Goal: Transaction & Acquisition: Obtain resource

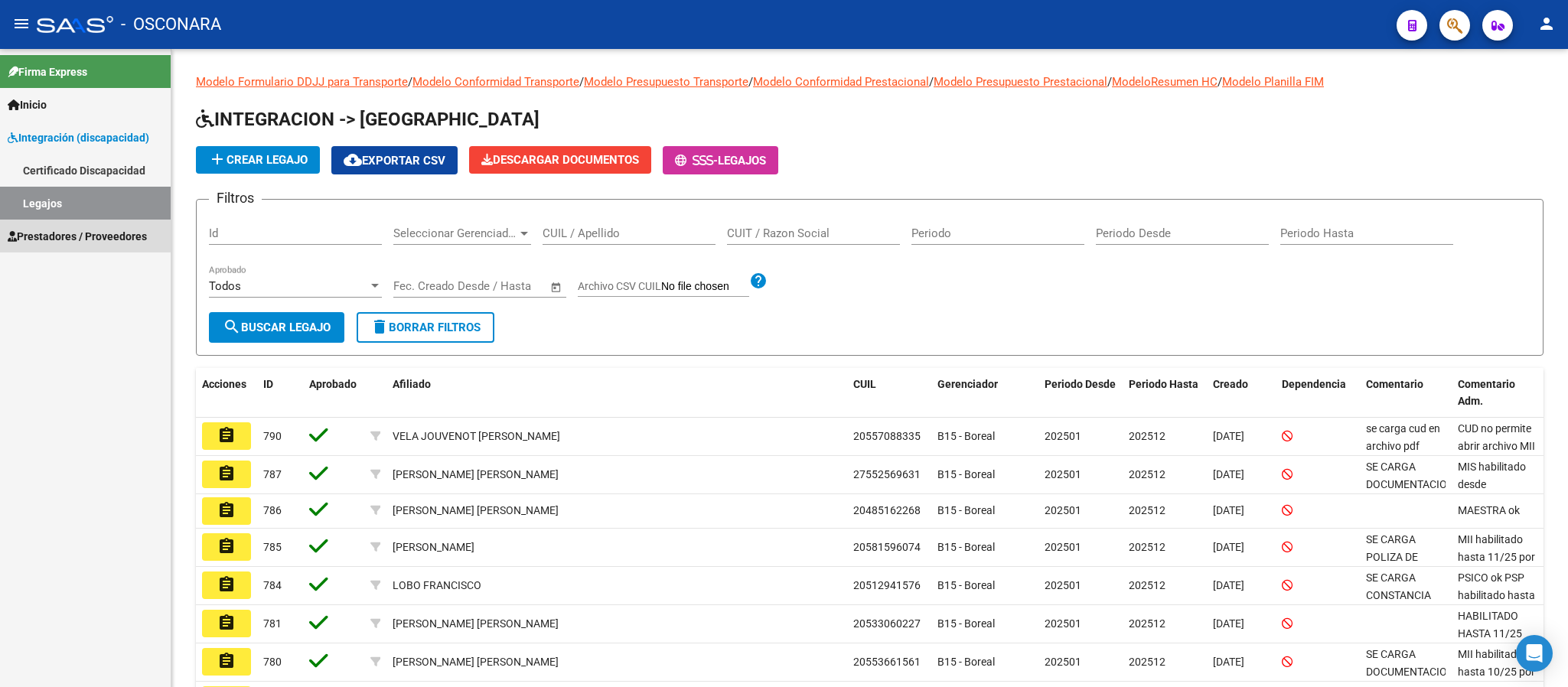
click at [106, 235] on span "Prestadores / Proveedores" at bounding box center [77, 236] width 139 height 17
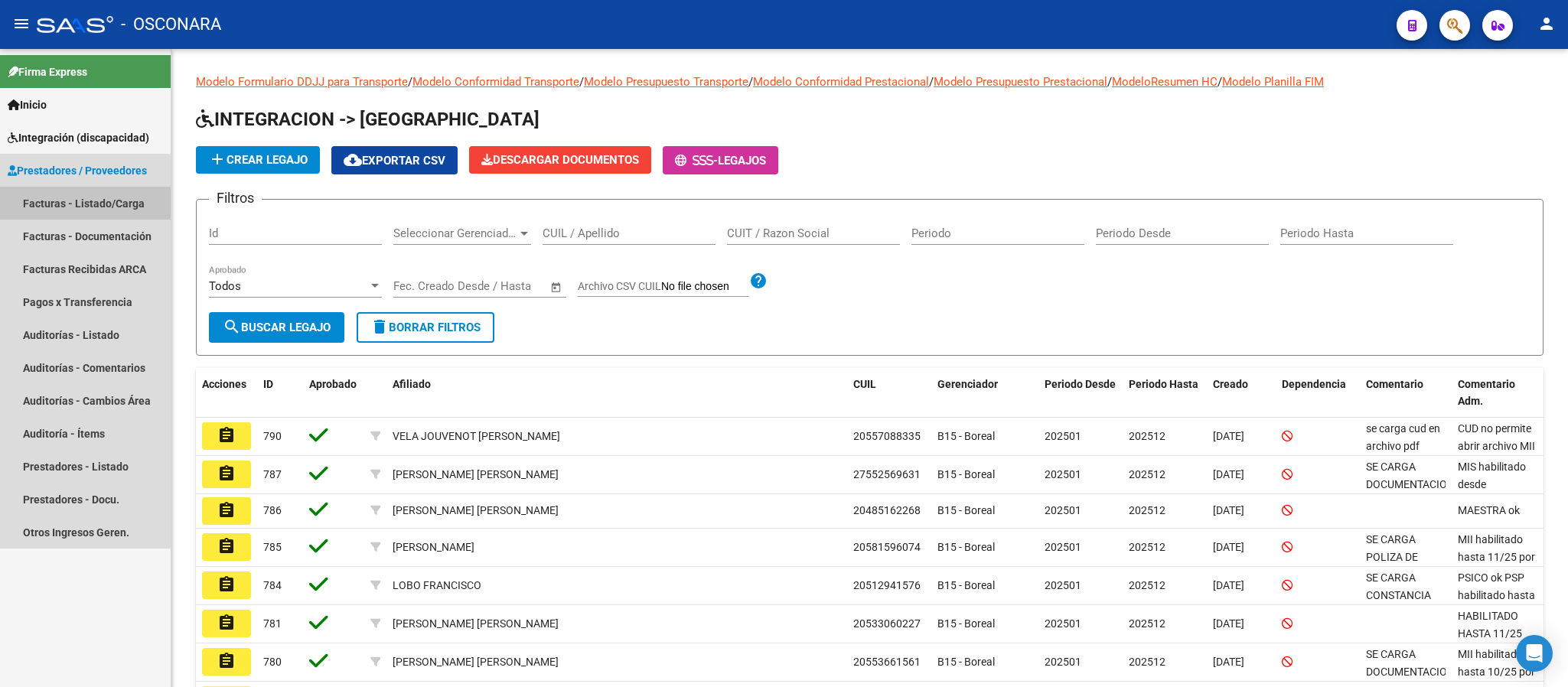
click at [78, 205] on link "Facturas - Listado/Carga" at bounding box center [85, 203] width 171 height 33
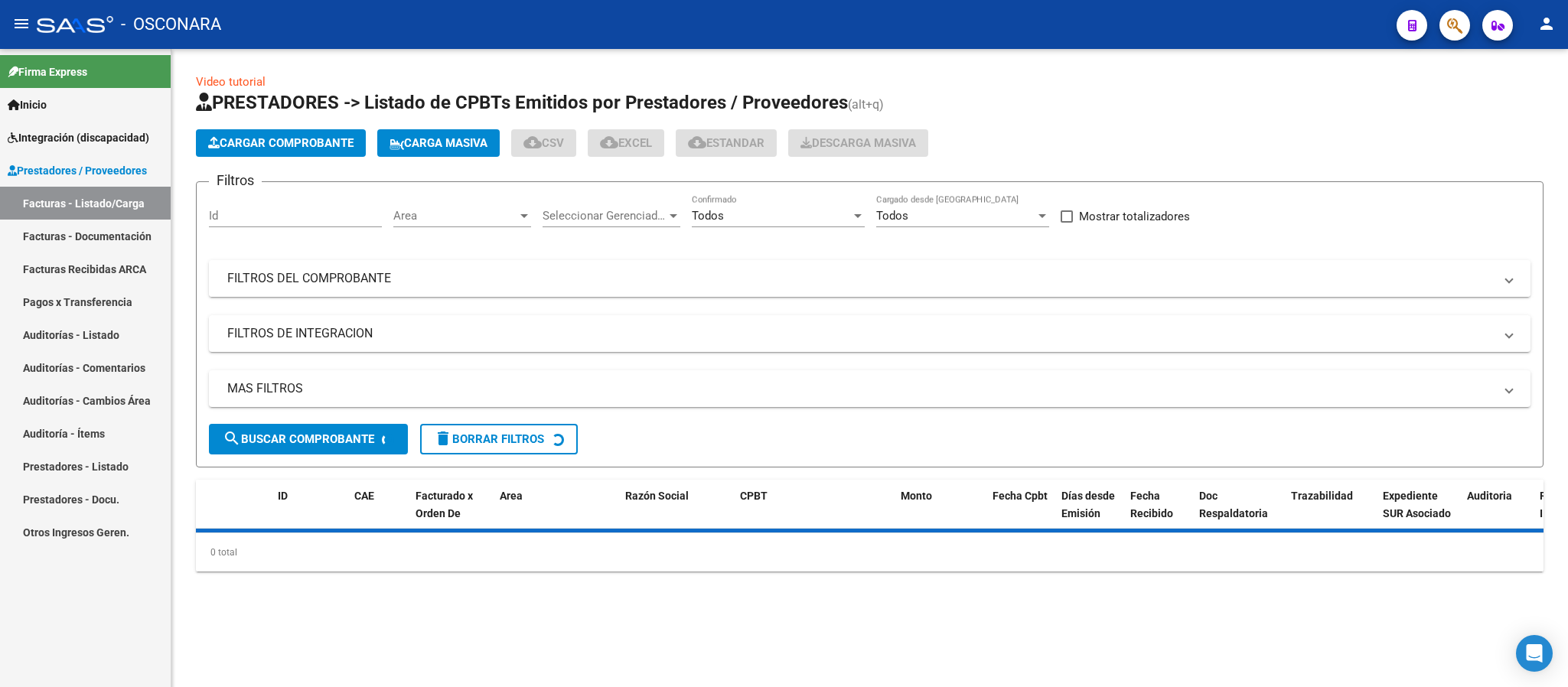
click at [770, 274] on mat-panel-title "FILTROS DEL COMPROBANTE" at bounding box center [860, 278] width 1266 height 17
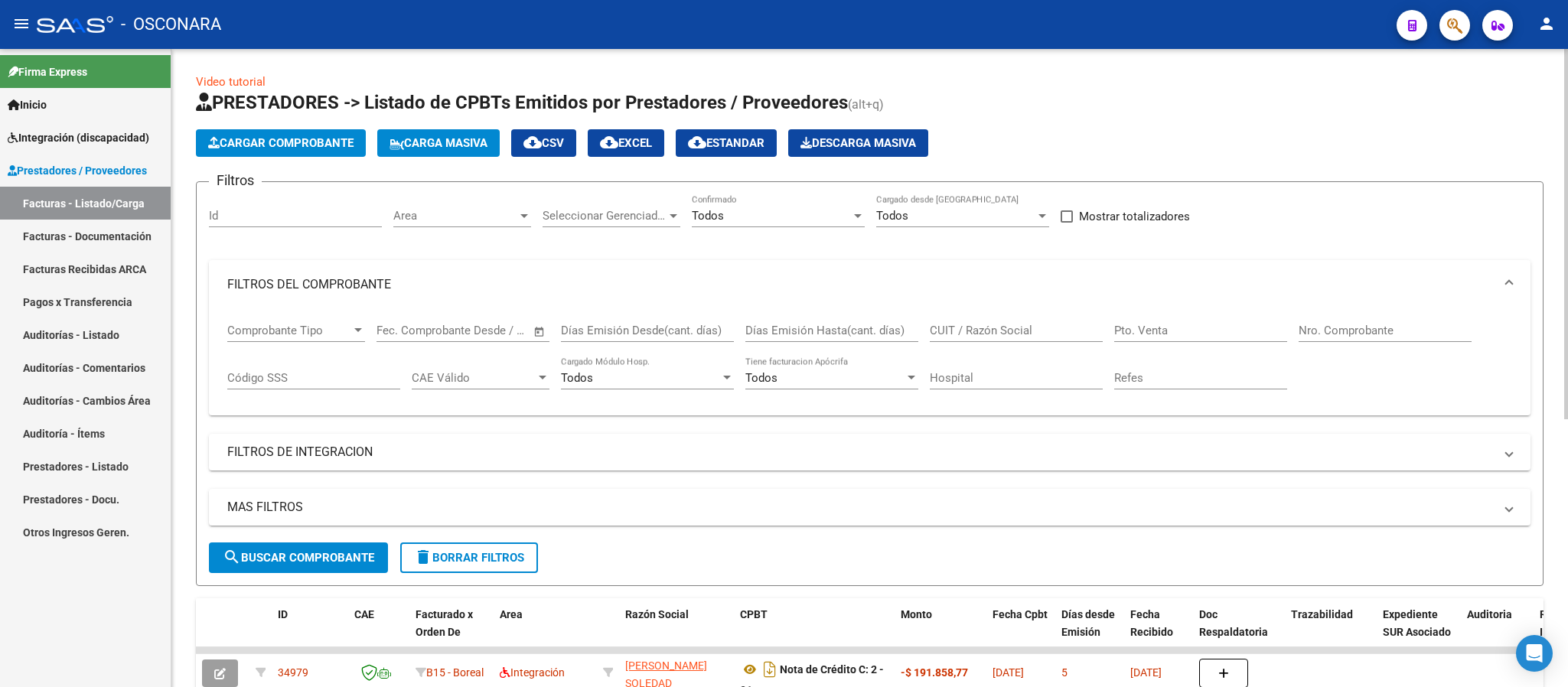
click at [1025, 331] on input "CUIT / Razón Social" at bounding box center [1016, 331] width 173 height 14
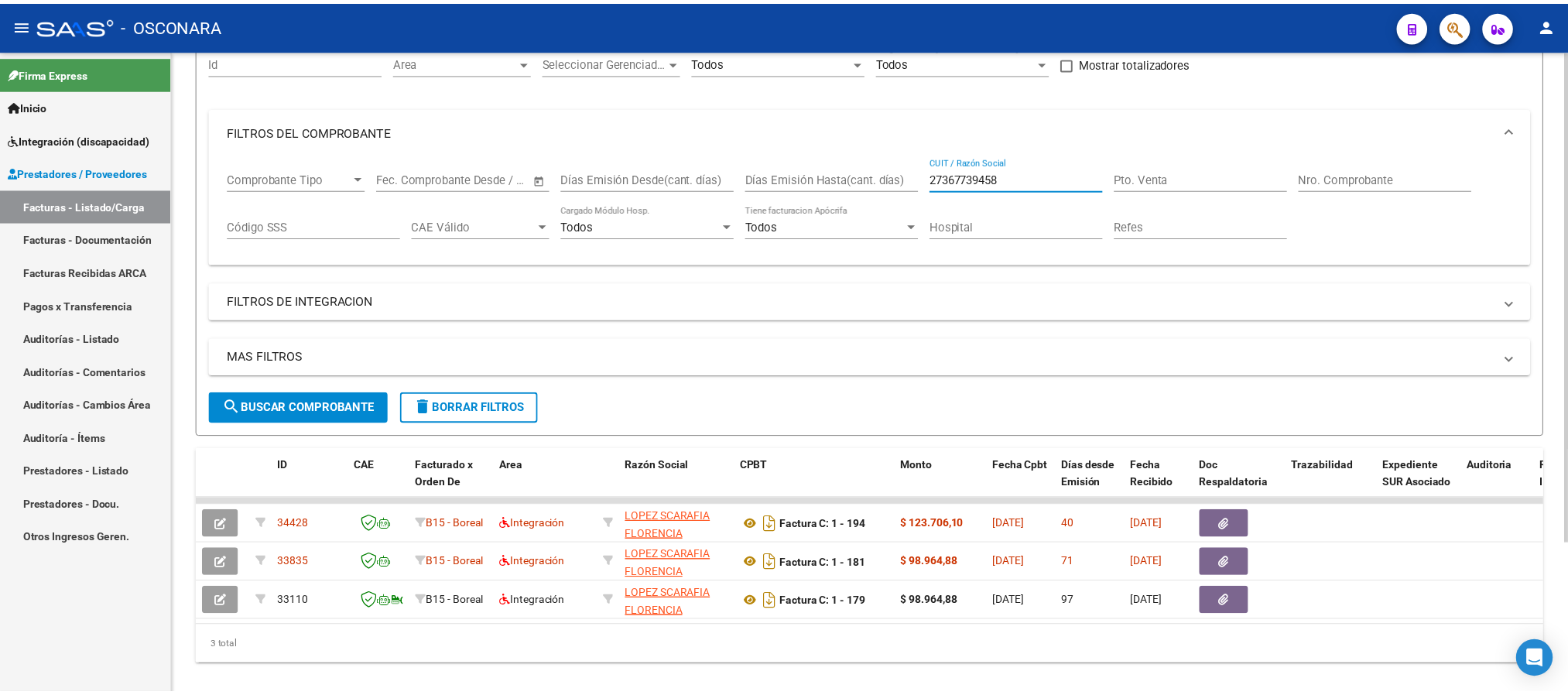
scroll to position [196, 0]
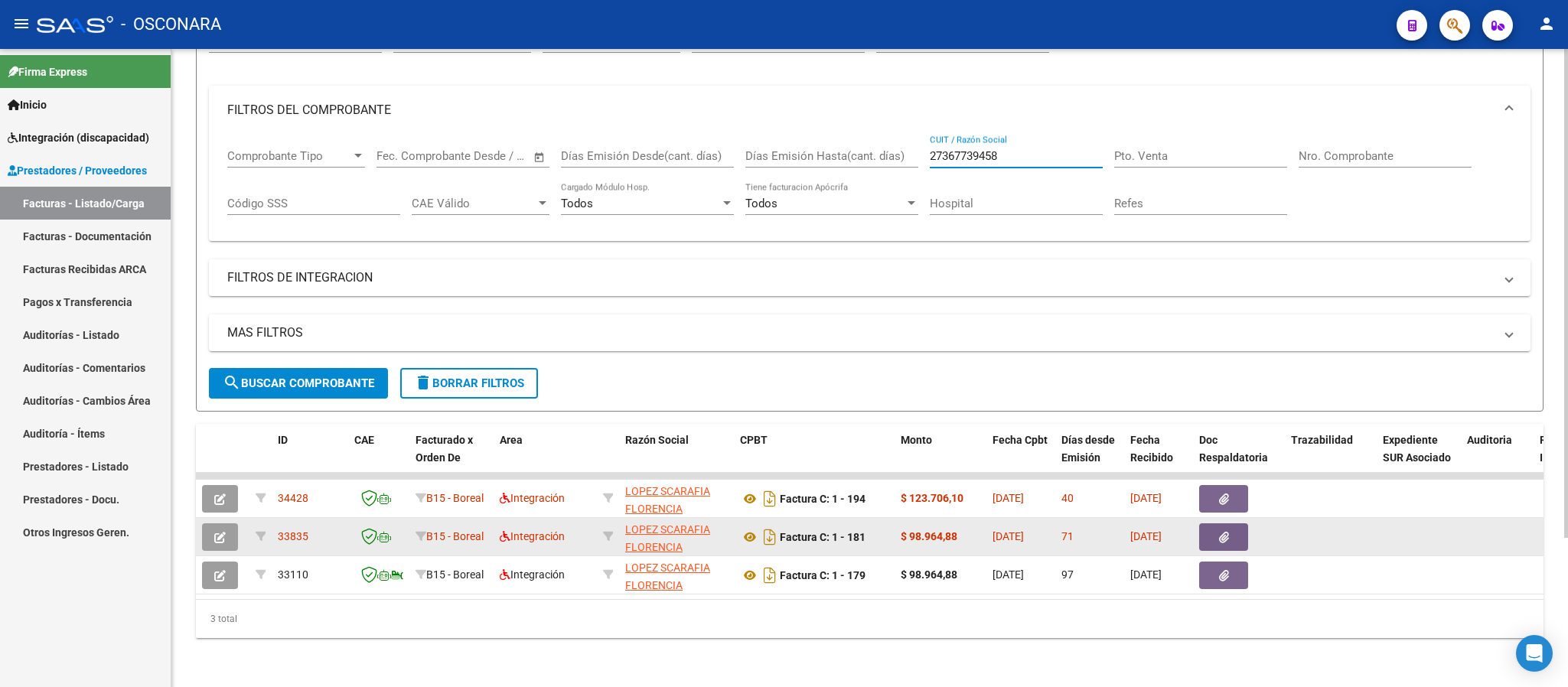
type input "27367739458"
click at [219, 528] on button "button" at bounding box center [220, 537] width 36 height 28
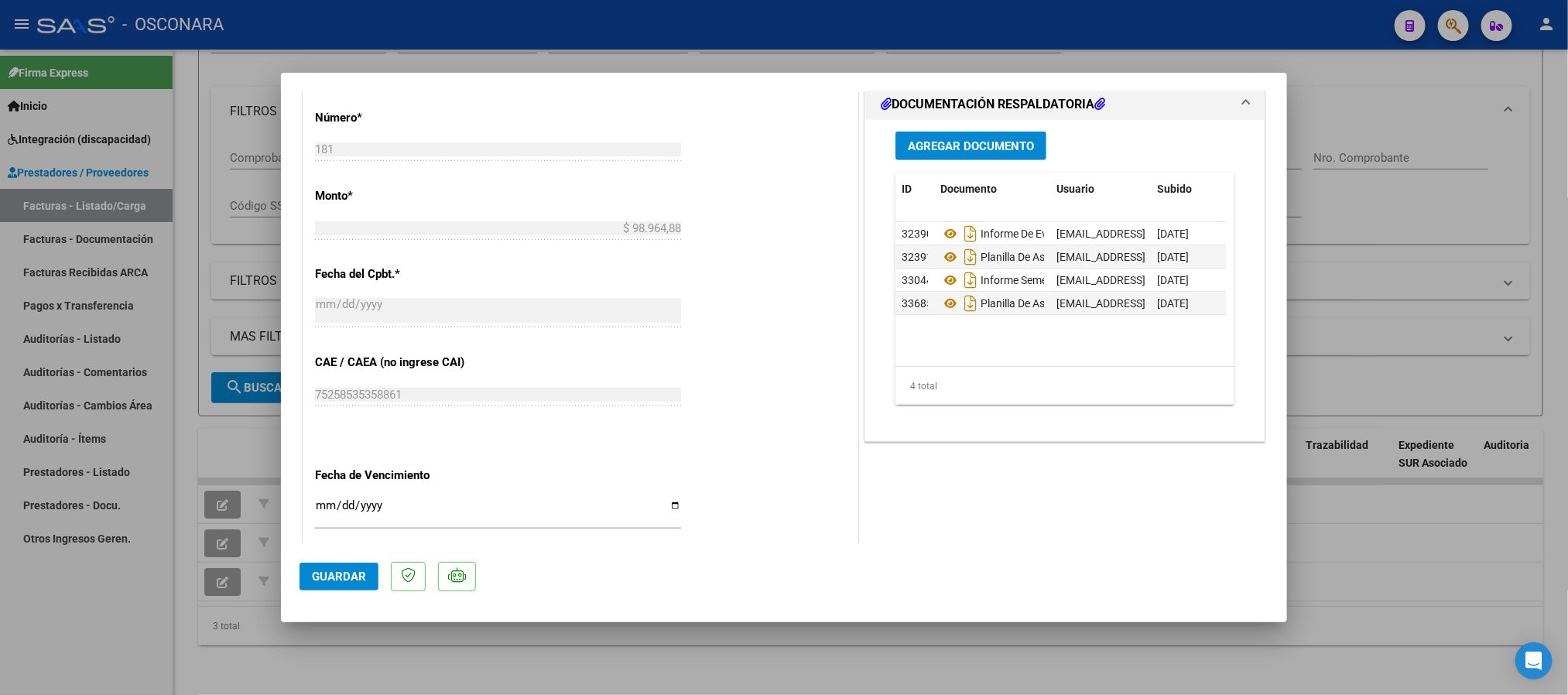
scroll to position [813, 0]
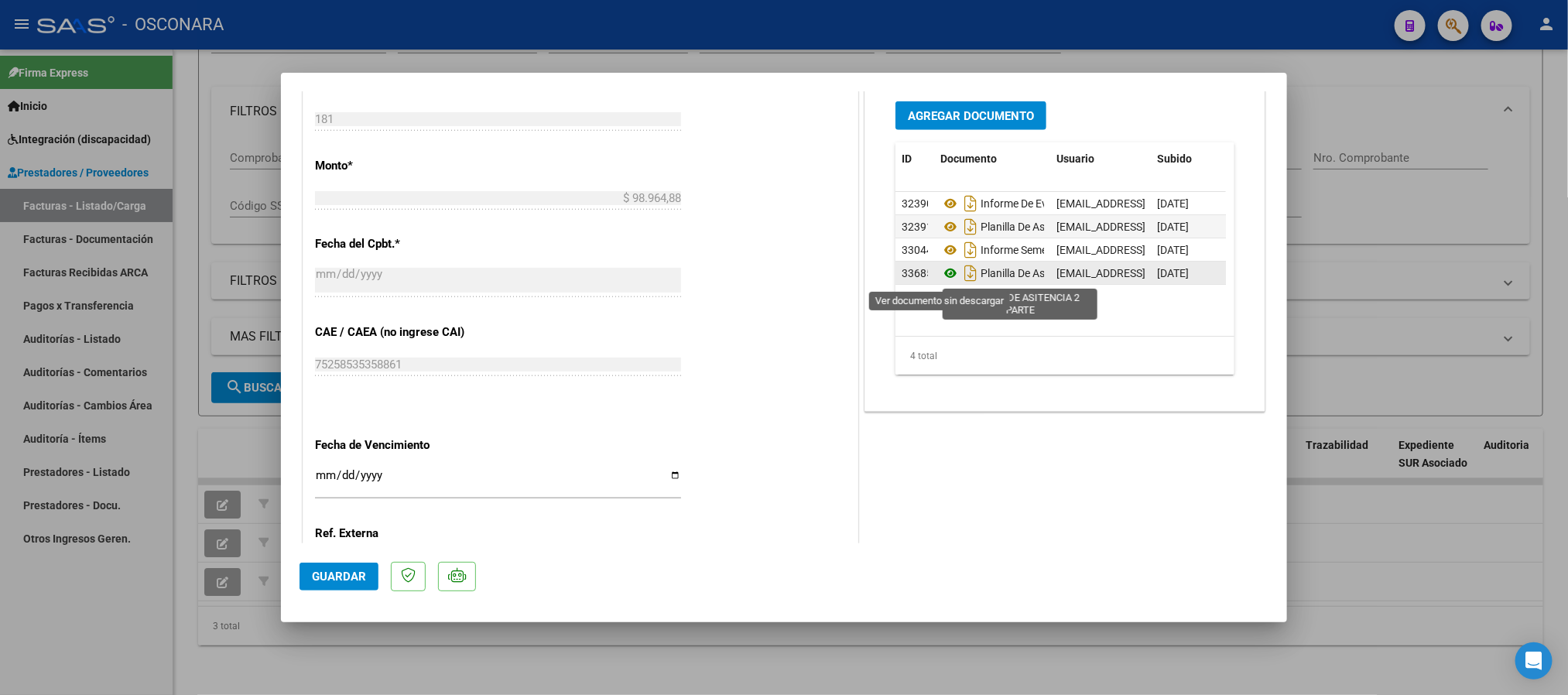
click at [941, 276] on icon at bounding box center [951, 273] width 20 height 19
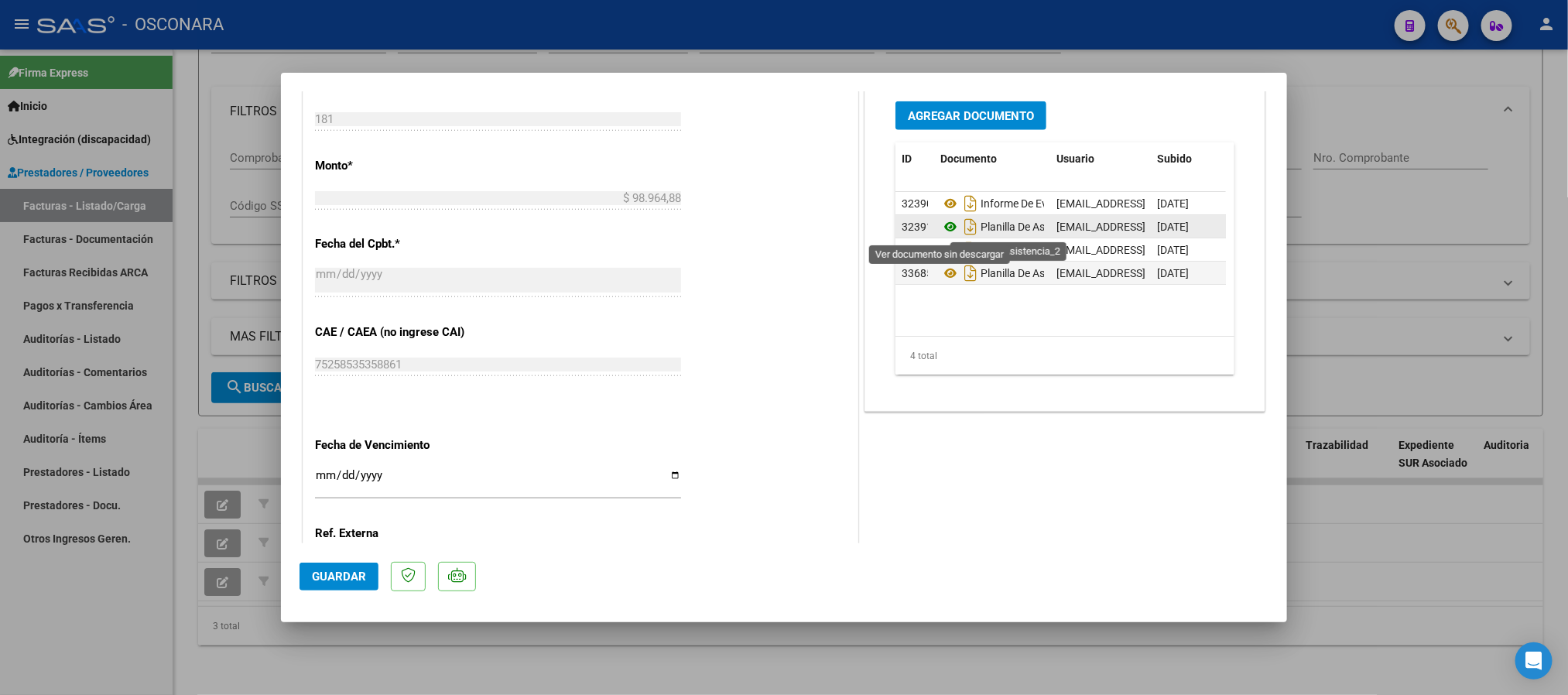
click at [941, 226] on icon at bounding box center [951, 227] width 20 height 19
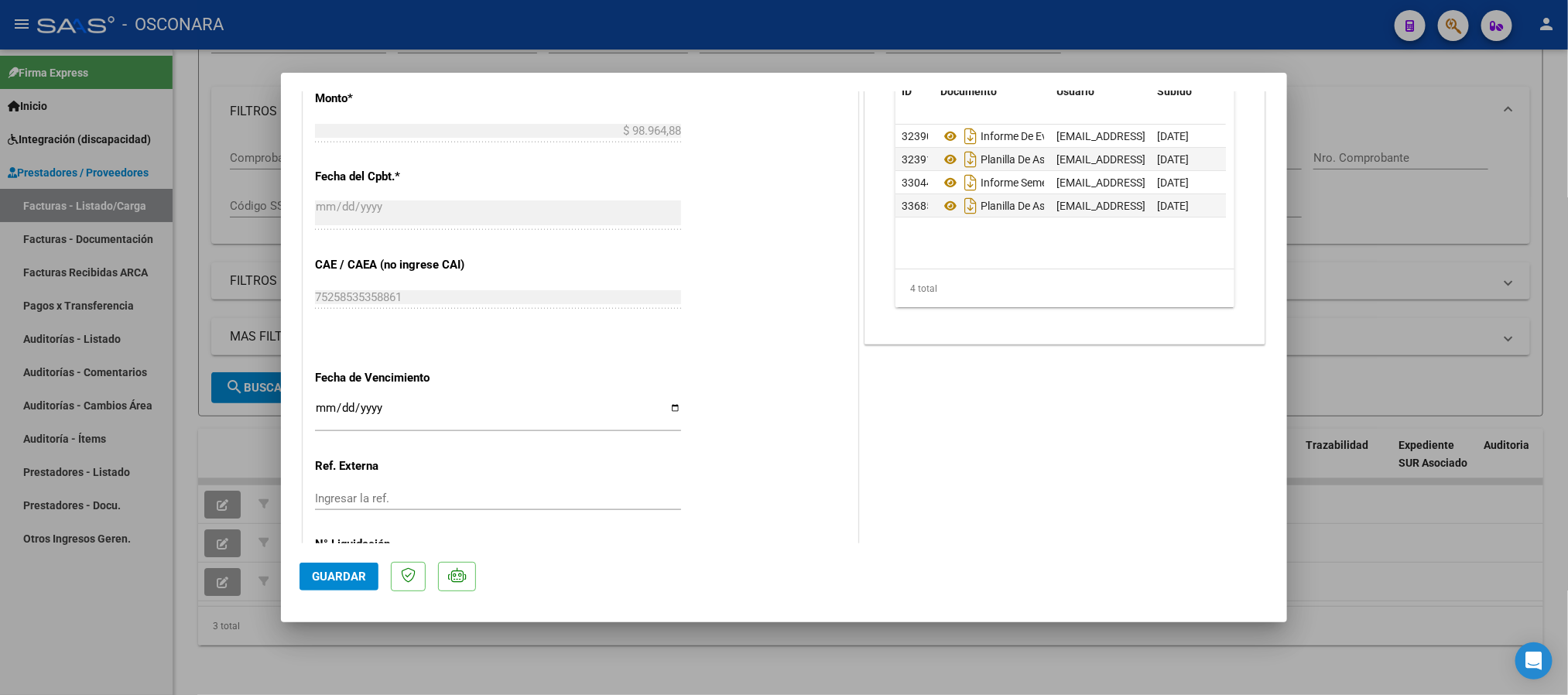
scroll to position [929, 0]
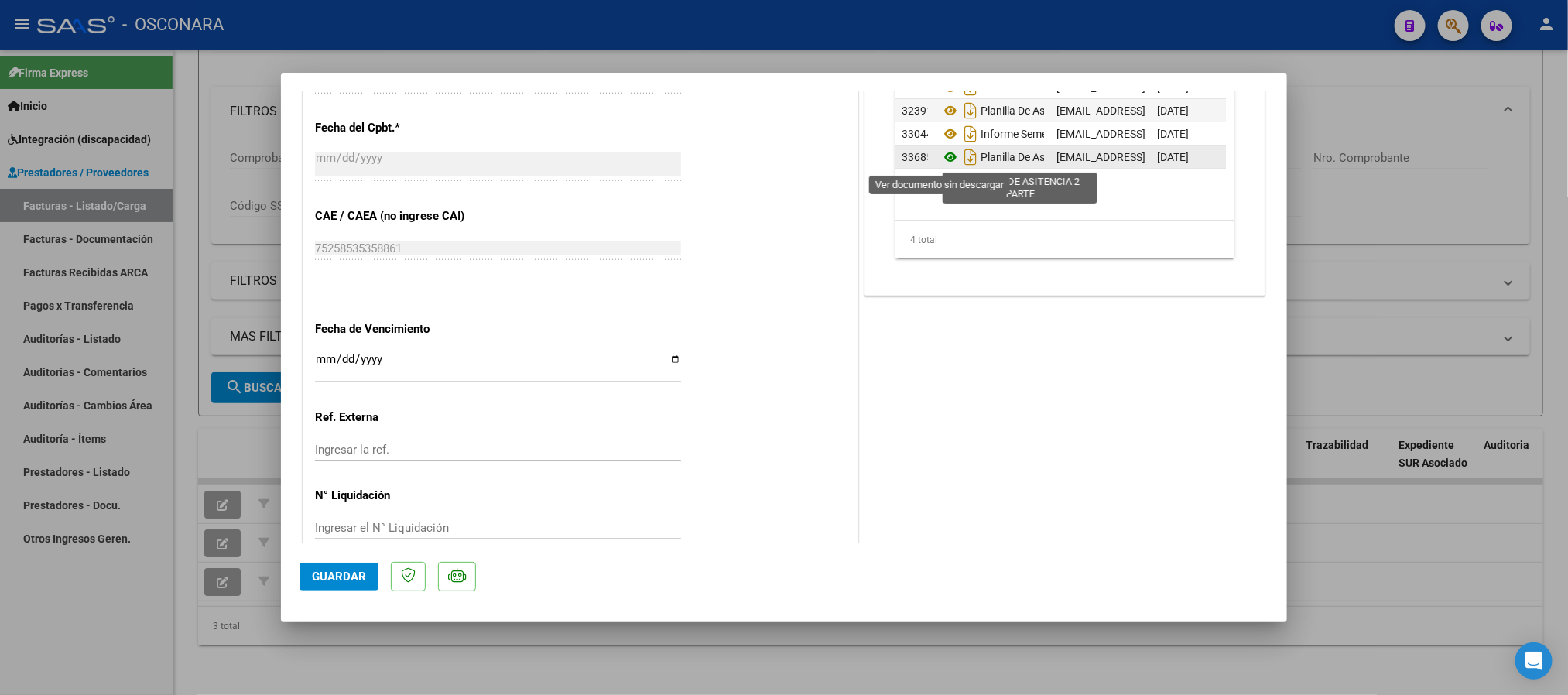
click at [943, 163] on icon at bounding box center [951, 157] width 20 height 19
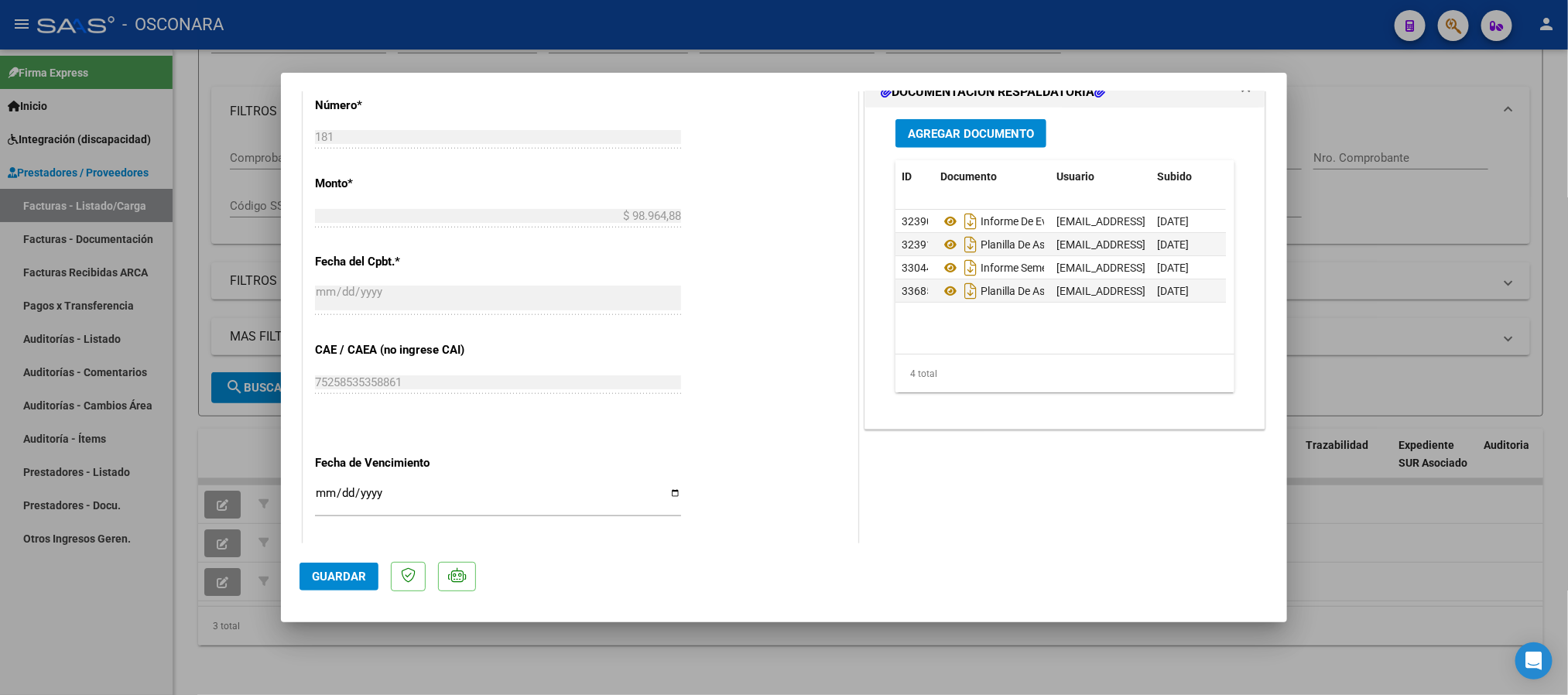
scroll to position [697, 0]
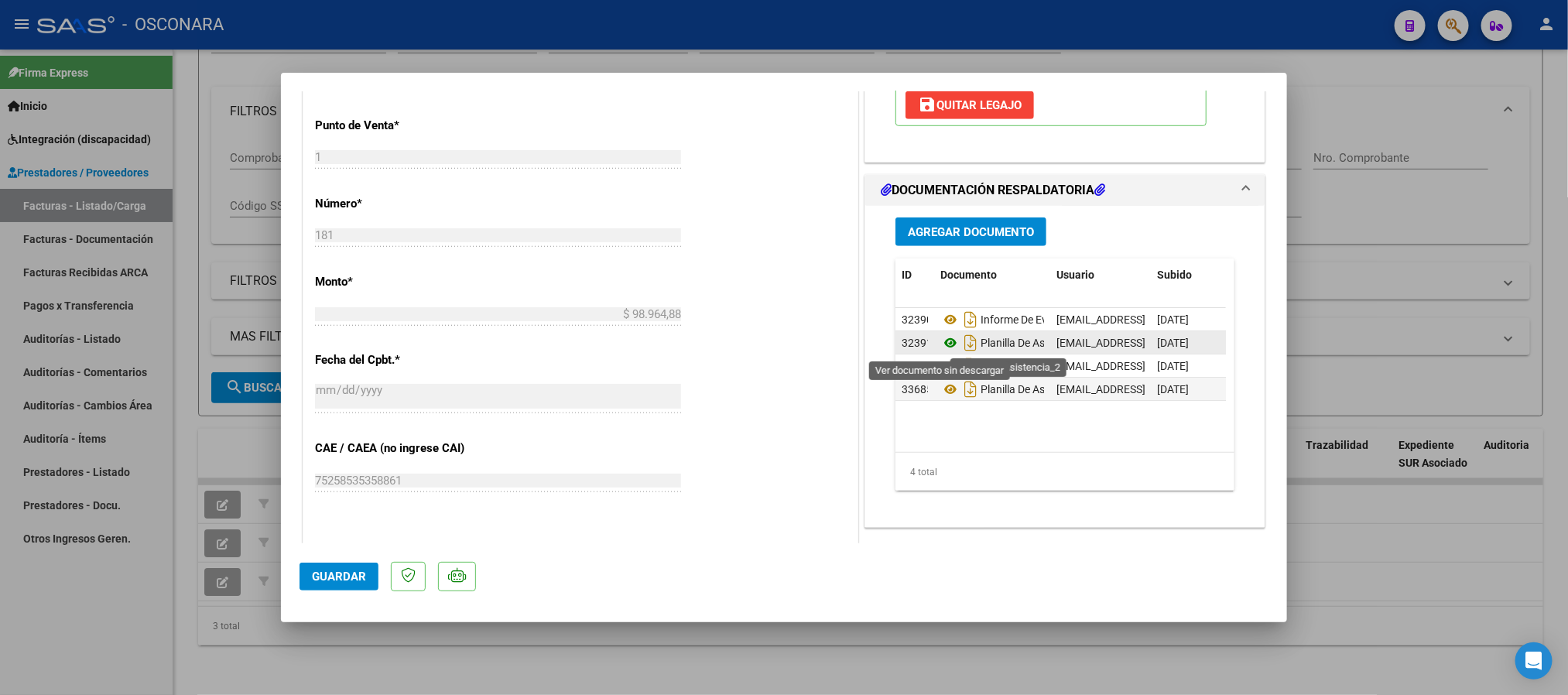
click at [942, 344] on icon at bounding box center [951, 343] width 20 height 19
